Goal: Check status: Check status

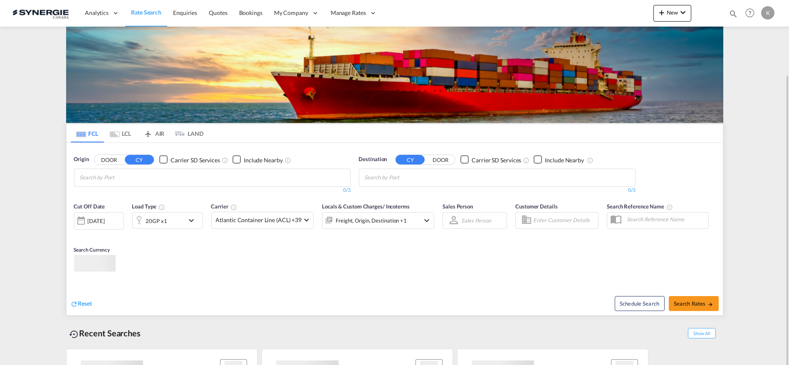
scroll to position [39, 0]
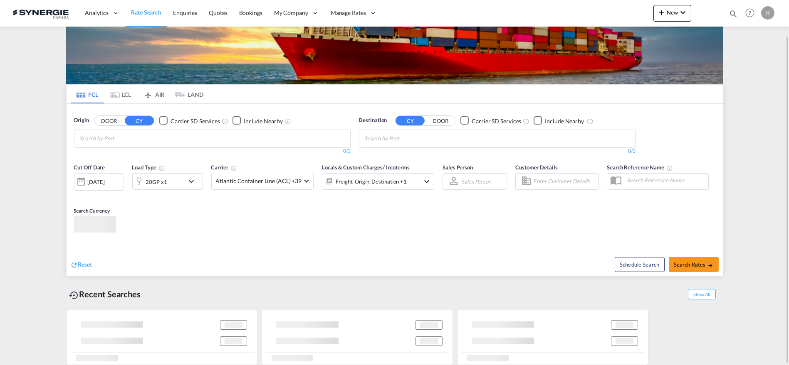
click at [733, 10] on md-icon "icon-magnify" at bounding box center [732, 13] width 9 height 9
drag, startPoint x: 595, startPoint y: 13, endPoint x: 599, endPoint y: 19, distance: 7.7
click at [595, 13] on select "Bookings Quotes Enquiries" at bounding box center [600, 13] width 39 height 15
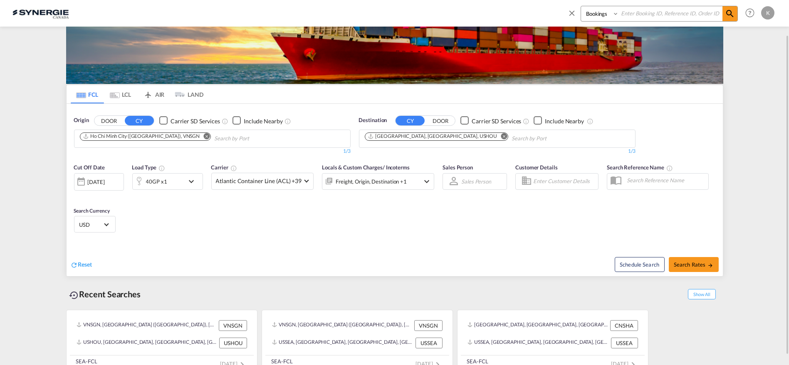
select select "Quotes"
click at [581, 6] on select "Bookings Quotes Enquiries" at bounding box center [600, 13] width 39 height 15
click at [643, 10] on input at bounding box center [671, 13] width 104 height 15
click at [635, 13] on input at bounding box center [671, 13] width 104 height 15
type input "15067"
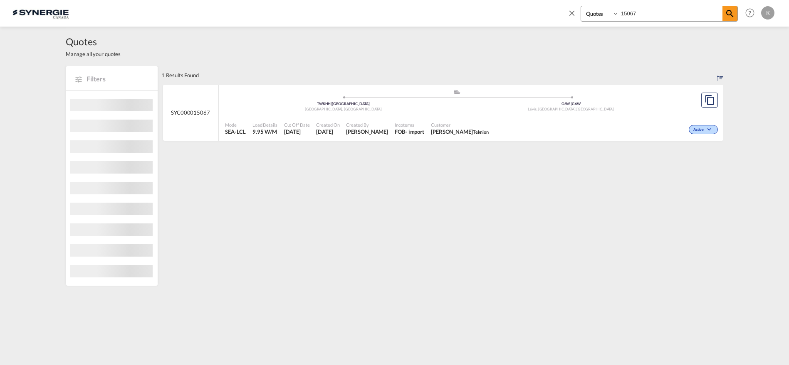
click at [409, 121] on div "Incoterms FOB - import" at bounding box center [409, 128] width 36 height 21
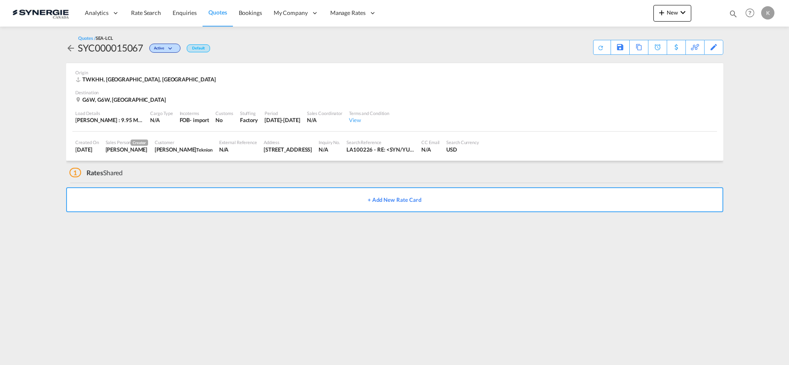
click at [68, 52] on md-icon "icon-arrow-left" at bounding box center [71, 48] width 10 height 10
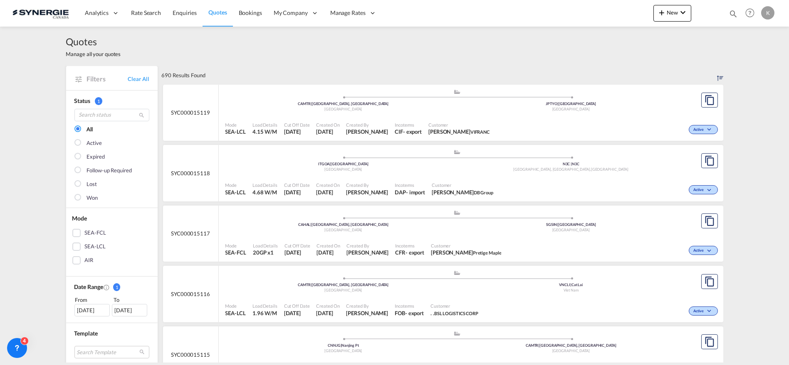
click at [732, 12] on md-icon "icon-magnify" at bounding box center [732, 13] width 9 height 9
click at [587, 13] on select "Bookings Quotes Enquiries" at bounding box center [600, 13] width 39 height 15
select select "Quotes"
click at [581, 6] on select "Bookings Quotes Enquiries" at bounding box center [600, 13] width 39 height 15
click at [635, 12] on input at bounding box center [671, 13] width 104 height 15
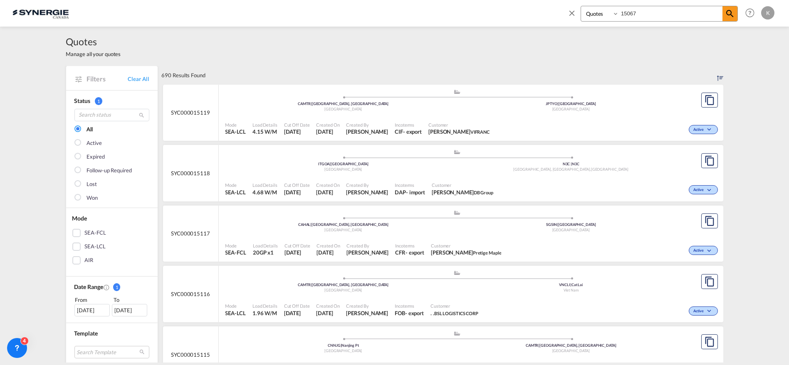
type input "15067"
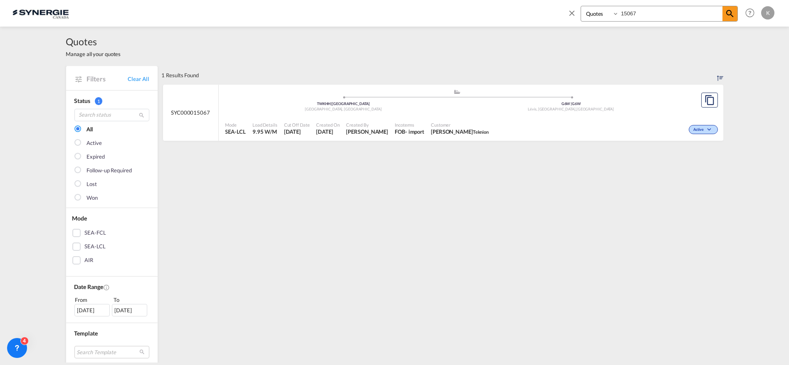
click at [424, 120] on div "Incoterms FOB - import" at bounding box center [409, 128] width 36 height 21
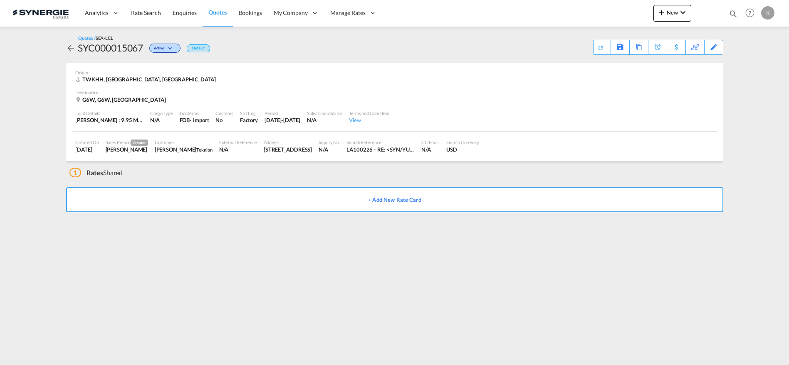
click at [67, 50] on md-icon "icon-arrow-left" at bounding box center [71, 48] width 10 height 10
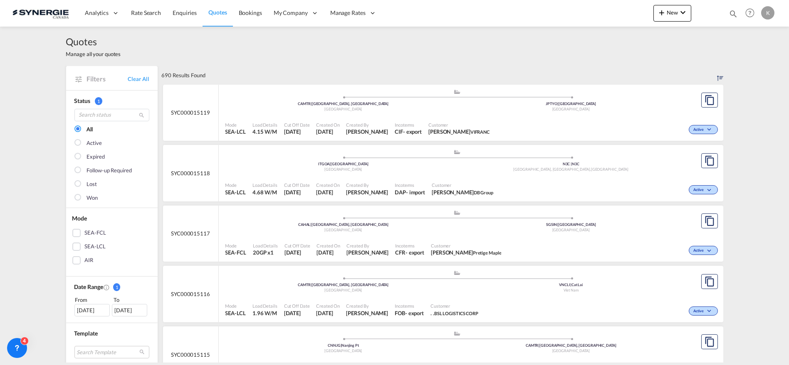
click at [733, 10] on md-icon "icon-magnify" at bounding box center [732, 13] width 9 height 9
click at [578, 13] on span at bounding box center [573, 16] width 13 height 20
click at [595, 20] on div "Analytics Reports Dashboard Rate Search Enquiries Quotes Bookings" at bounding box center [394, 13] width 764 height 26
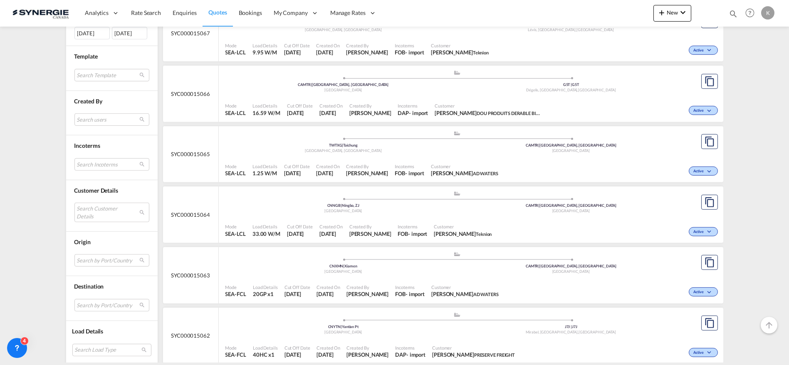
scroll to position [3177, 0]
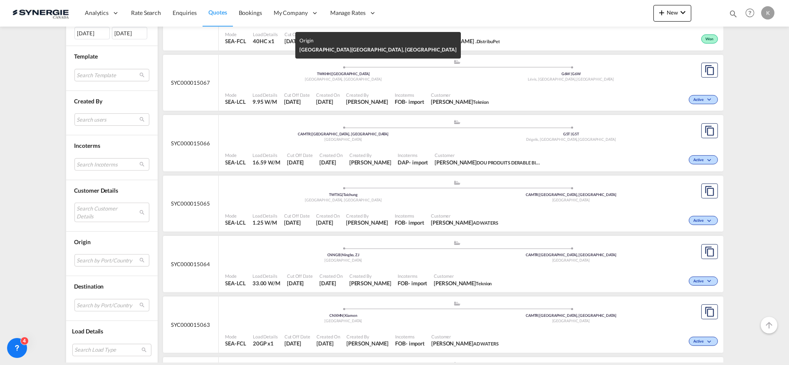
click at [361, 77] on div "[GEOGRAPHIC_DATA], [GEOGRAPHIC_DATA]" at bounding box center [343, 79] width 228 height 5
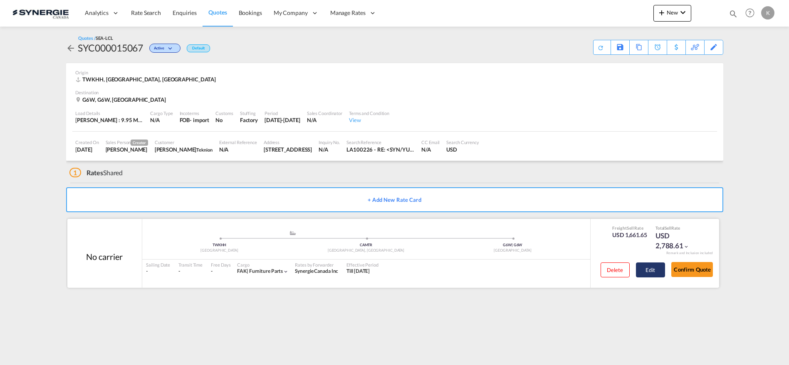
click at [657, 268] on button "Edit" at bounding box center [650, 270] width 29 height 15
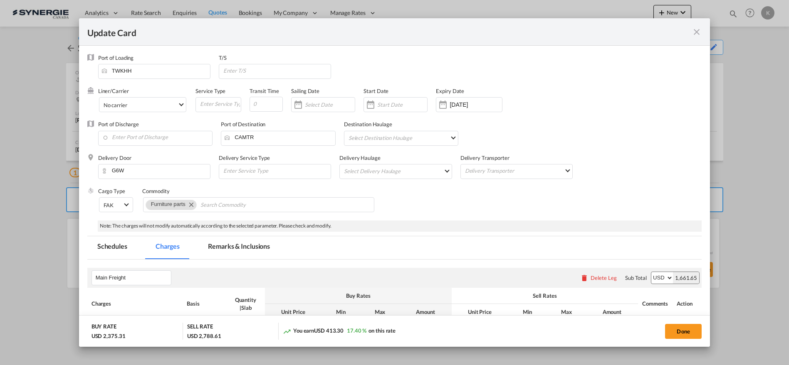
select select "per_ton"
select select "per_kg"
select select "flat"
select select "per_bl"
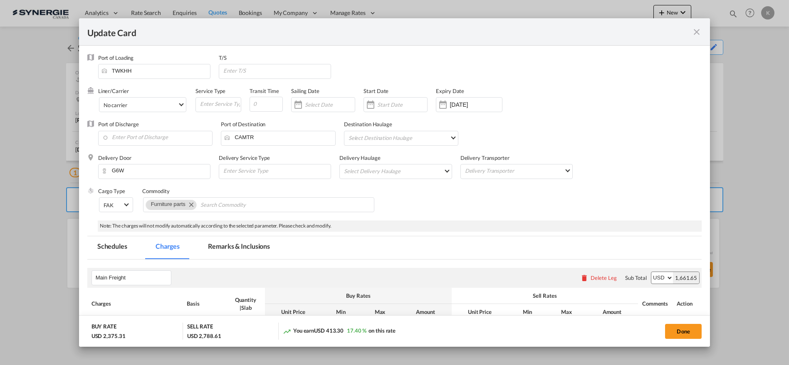
select select "per_bl"
select select "per_shipment"
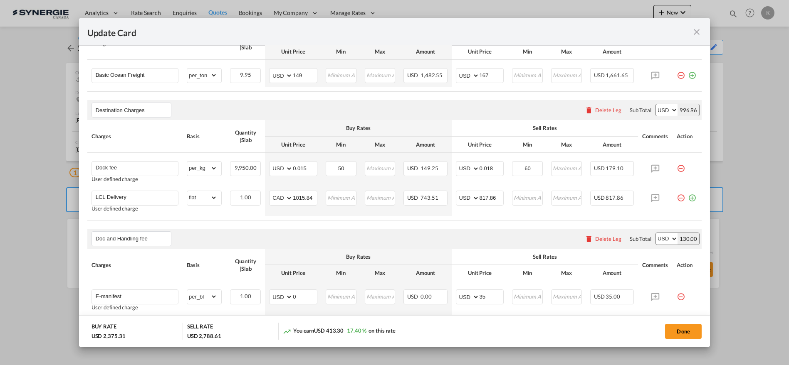
scroll to position [264, 0]
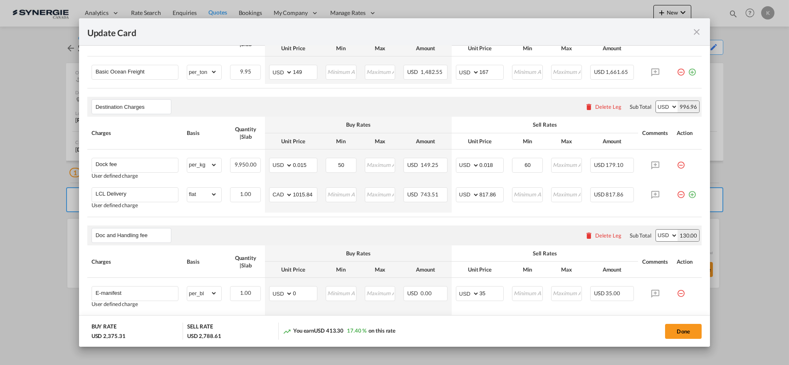
click at [695, 33] on md-icon "icon-close fg-AAA8AD m-0 pointer" at bounding box center [696, 32] width 10 height 10
